Goal: Find specific page/section: Find specific page/section

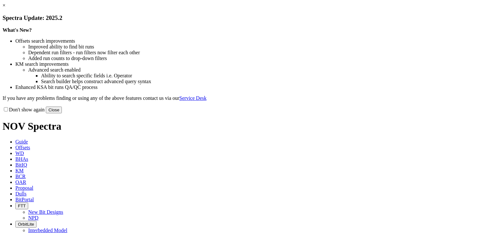
click at [378, 21] on h3 "Spectra Update: 2025.2" at bounding box center [246, 17] width 487 height 7
click at [5, 8] on link "×" at bounding box center [4, 5] width 3 height 5
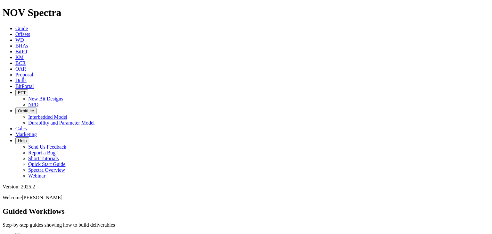
click at [27, 78] on link "Dulls" at bounding box center [20, 80] width 11 height 5
click at [59, 228] on input "text" at bounding box center [31, 231] width 57 height 7
paste input "A318103"
type input "A318103"
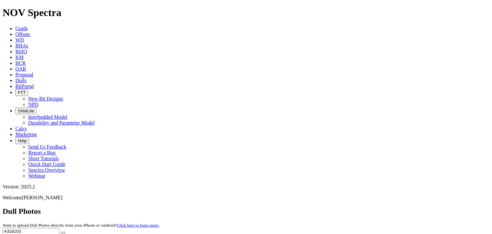
click at [66, 231] on button "submit" at bounding box center [63, 232] width 5 height 2
click at [59, 228] on input "A318103" at bounding box center [31, 231] width 57 height 7
